Goal: Navigation & Orientation: Find specific page/section

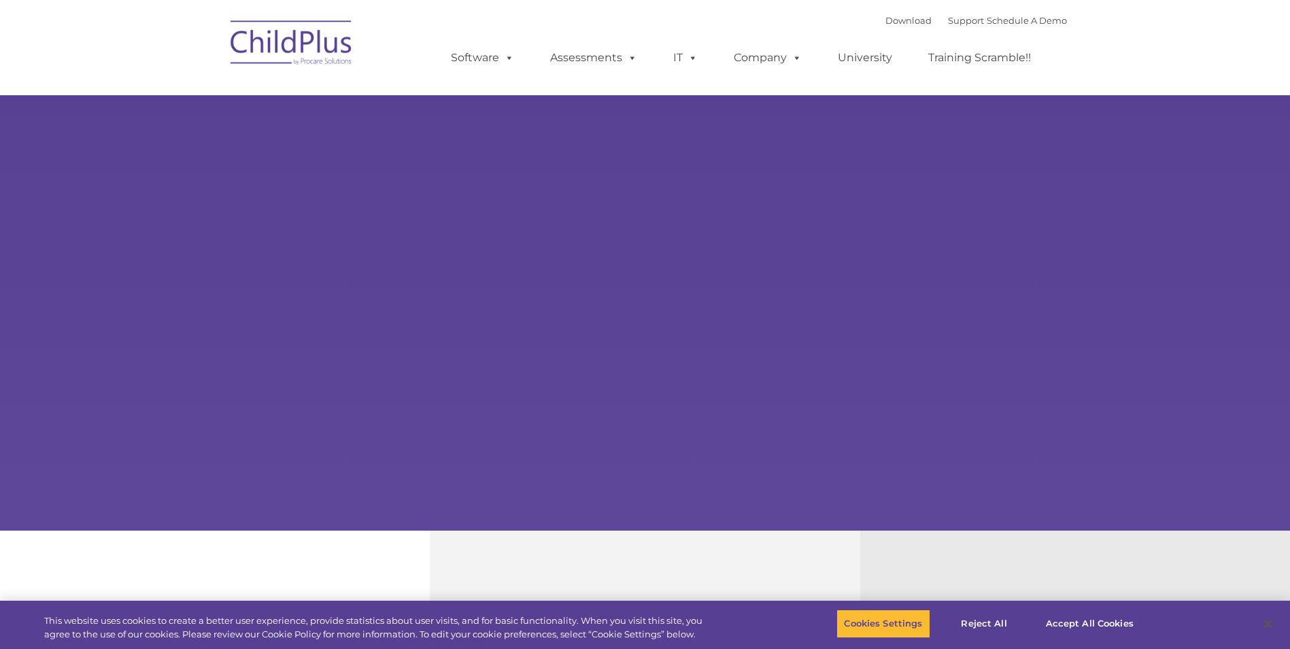
select select "MEDIUM"
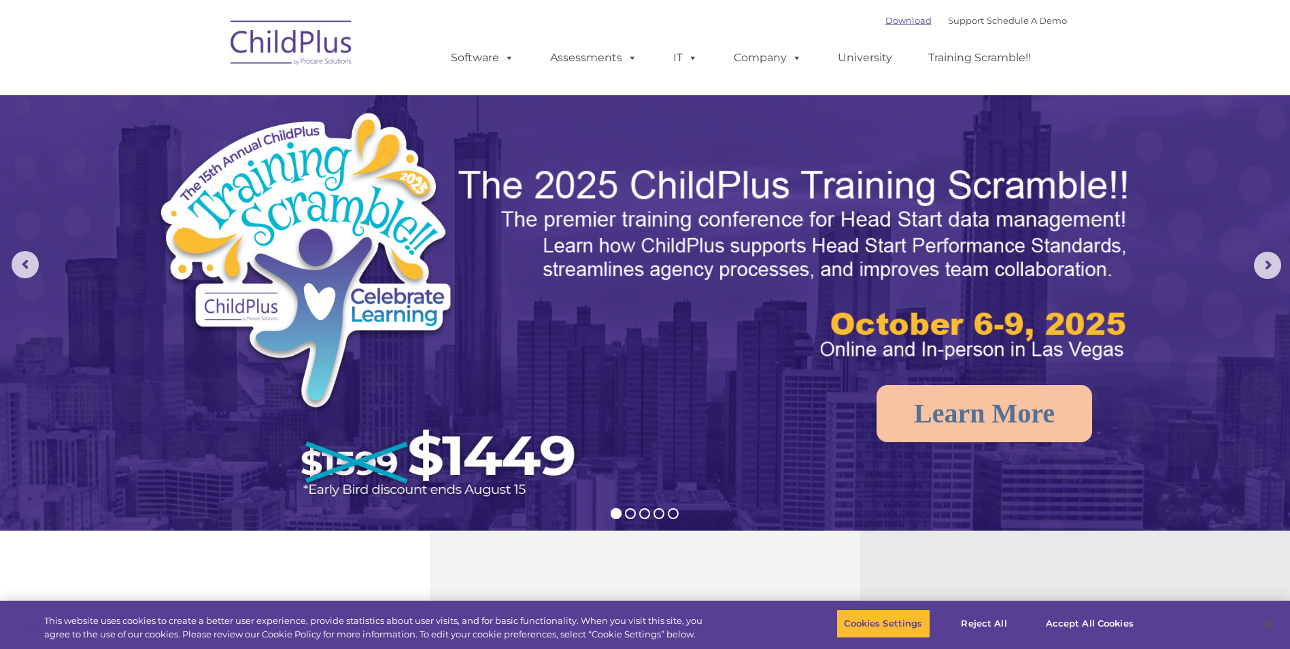
click at [885, 24] on link "Download" at bounding box center [908, 20] width 46 height 11
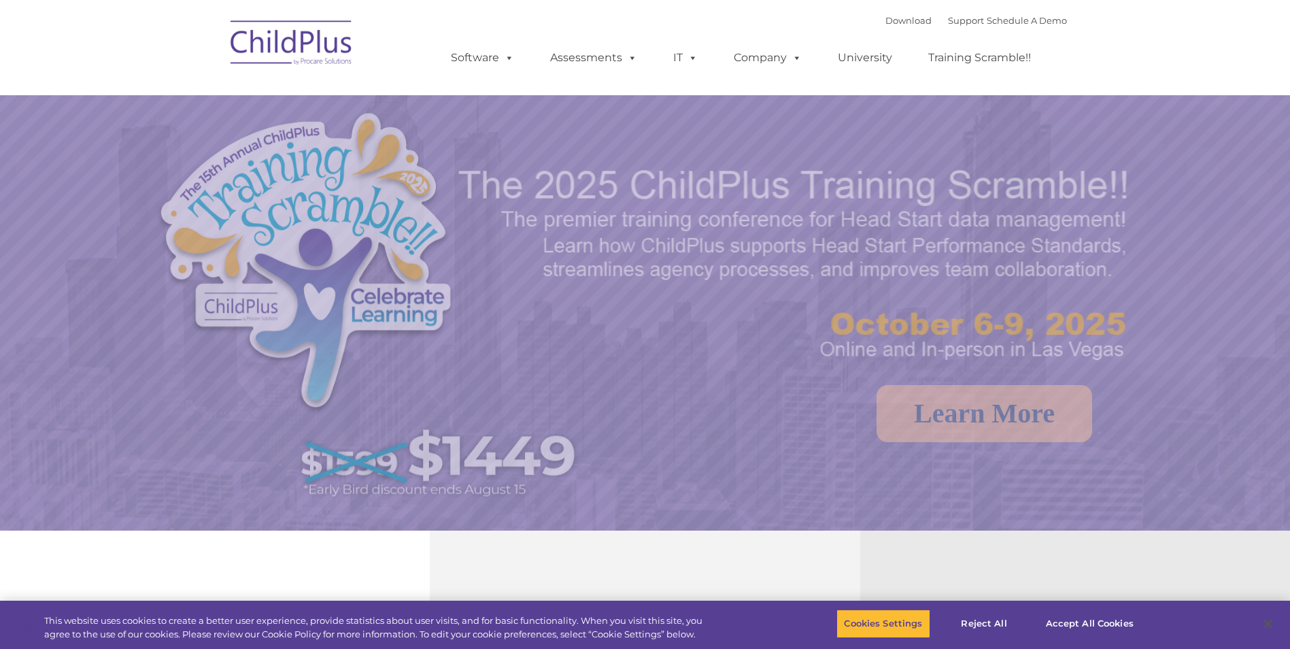
select select "MEDIUM"
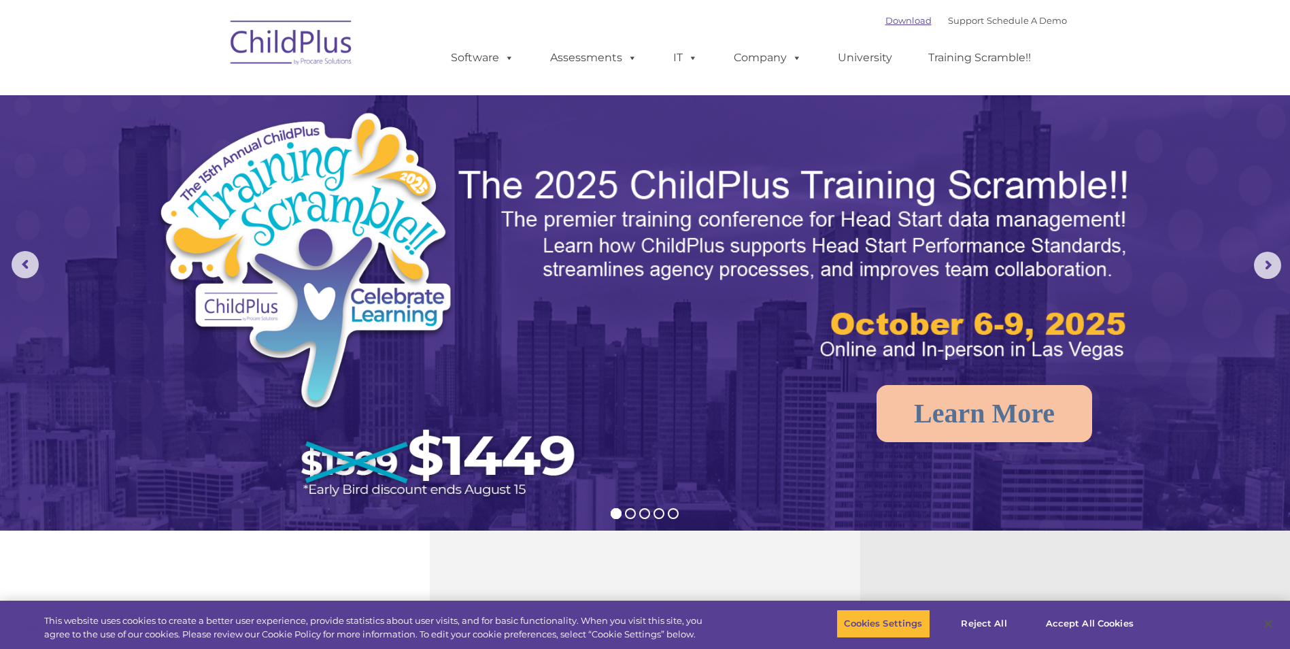
click at [892, 19] on link "Download" at bounding box center [908, 20] width 46 height 11
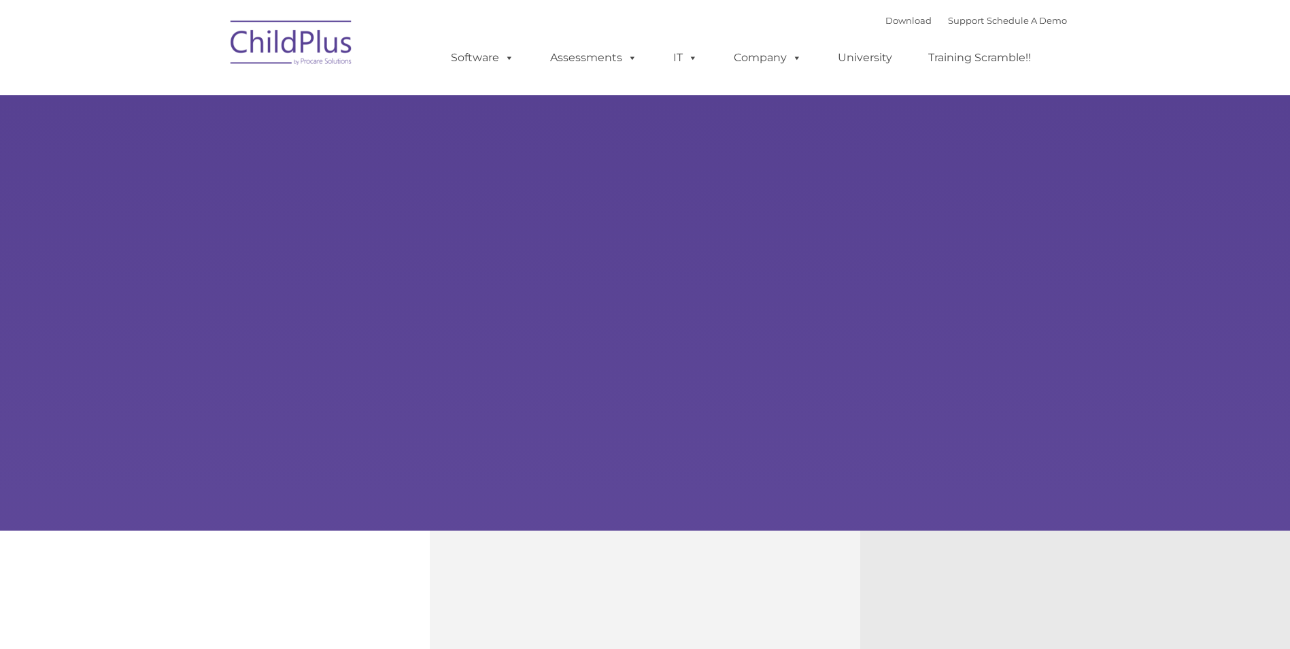
type input ""
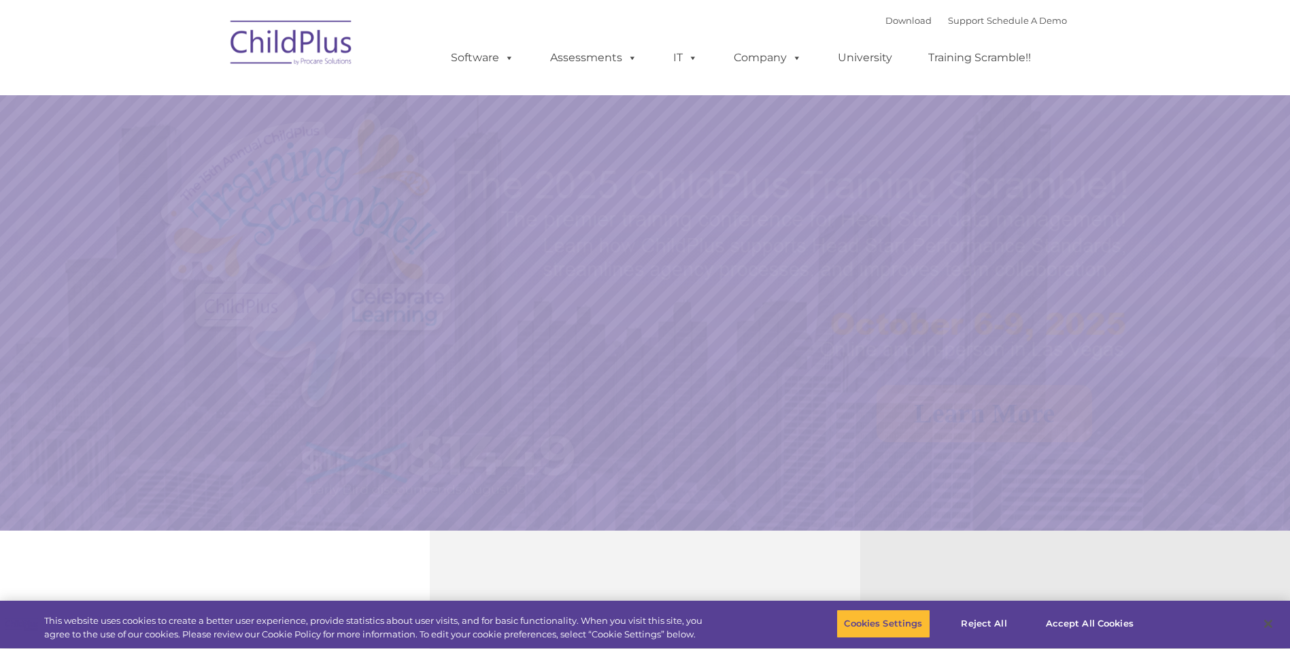
select select "MEDIUM"
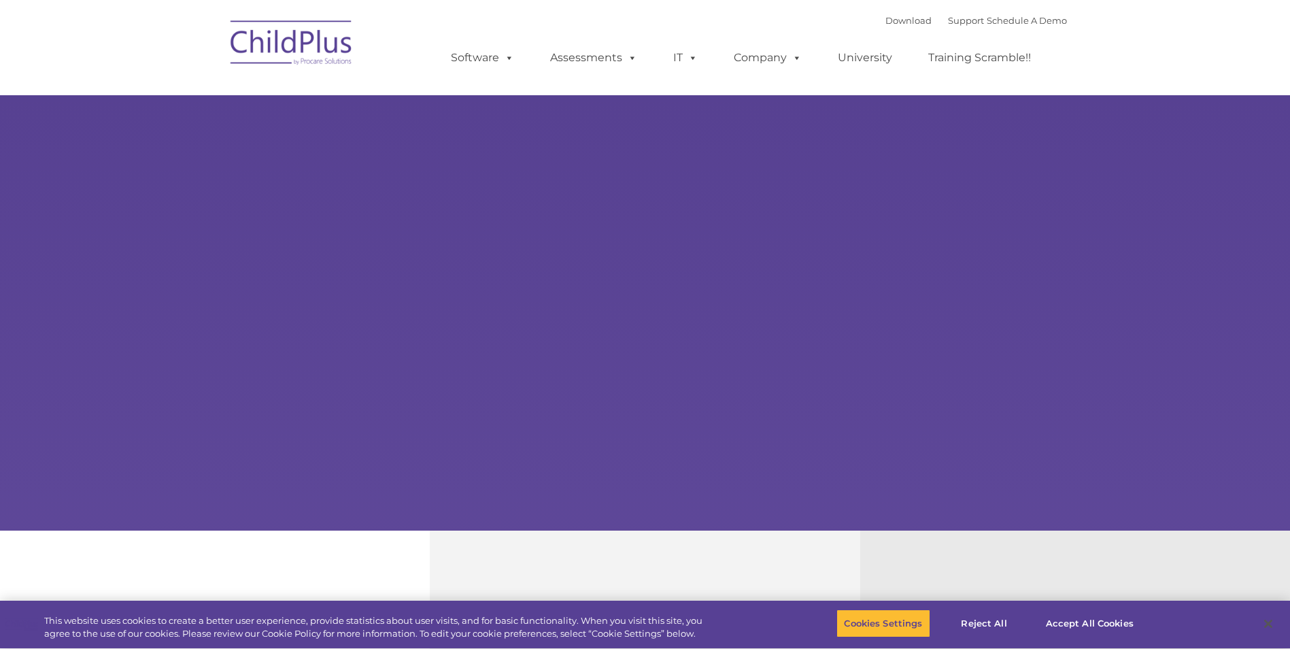
select select "MEDIUM"
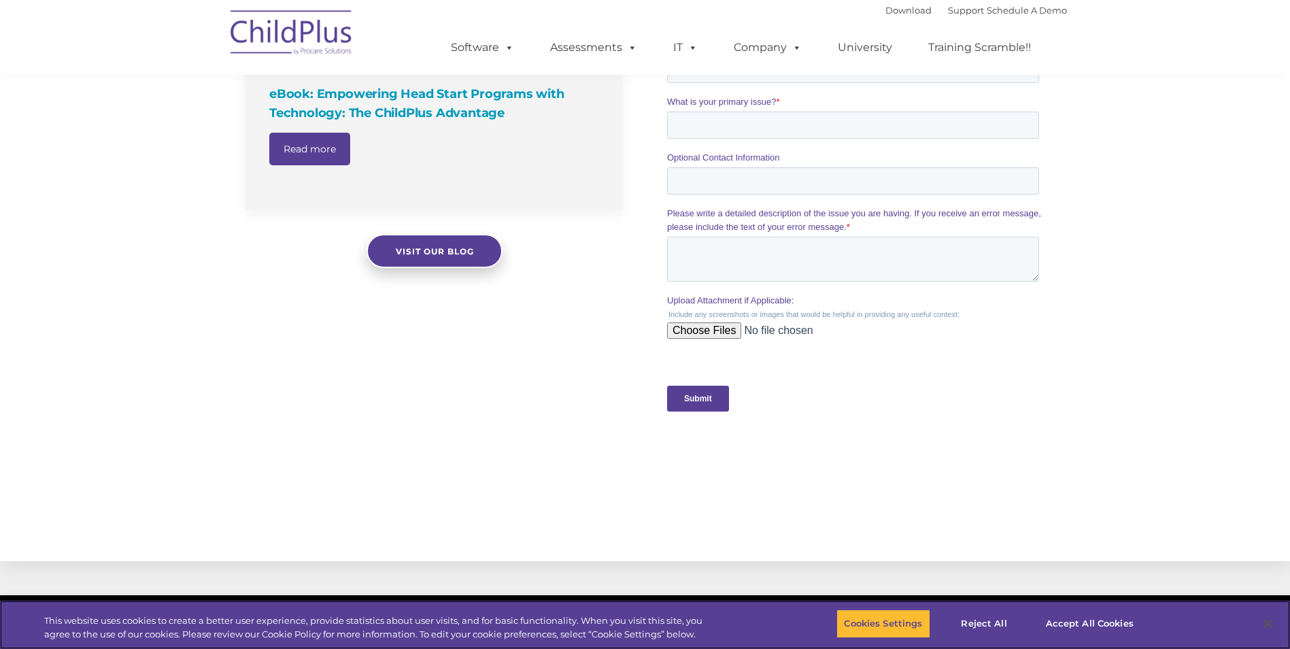
scroll to position [1305, 0]
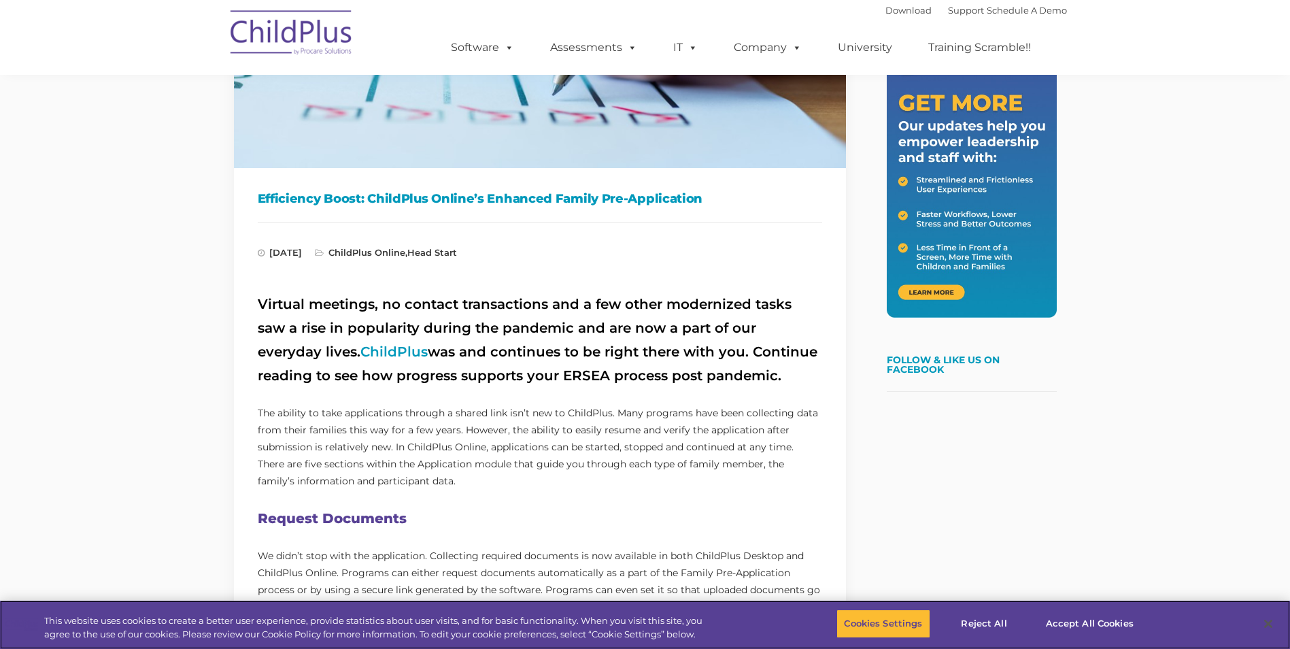
scroll to position [272, 0]
click at [360, 352] on link "ChildPlus" at bounding box center [393, 351] width 67 height 16
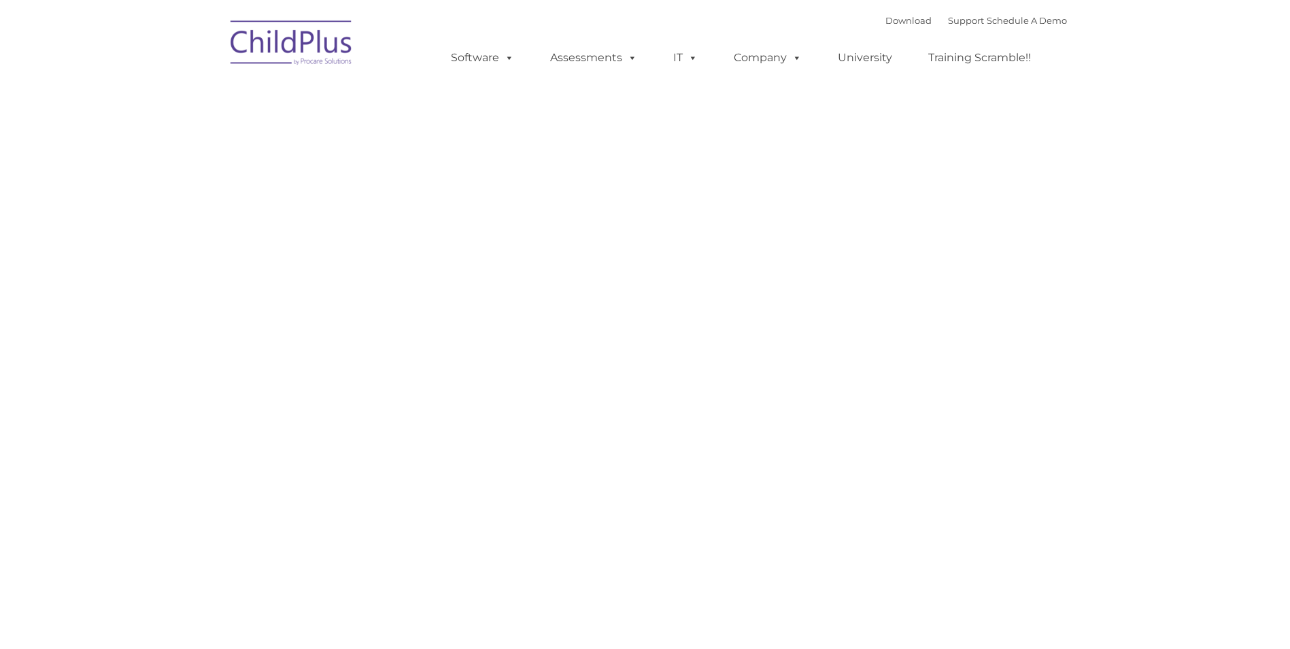
type input ""
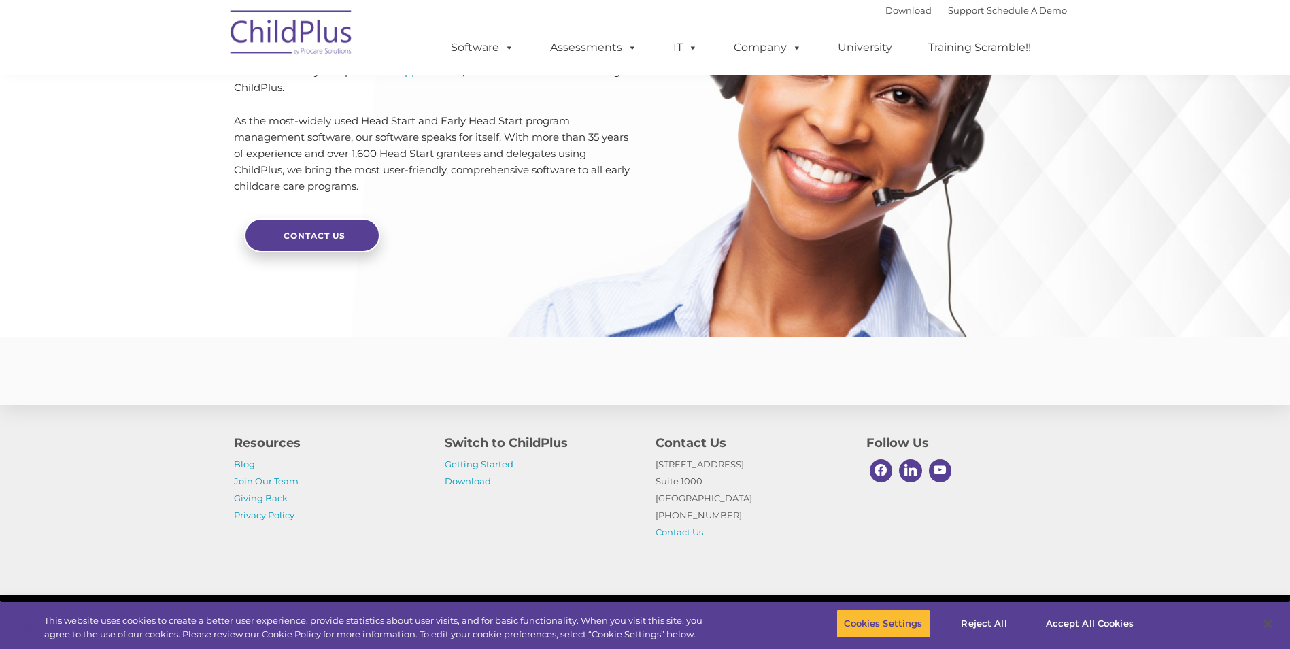
scroll to position [3181, 0]
